Goal: Entertainment & Leisure: Browse casually

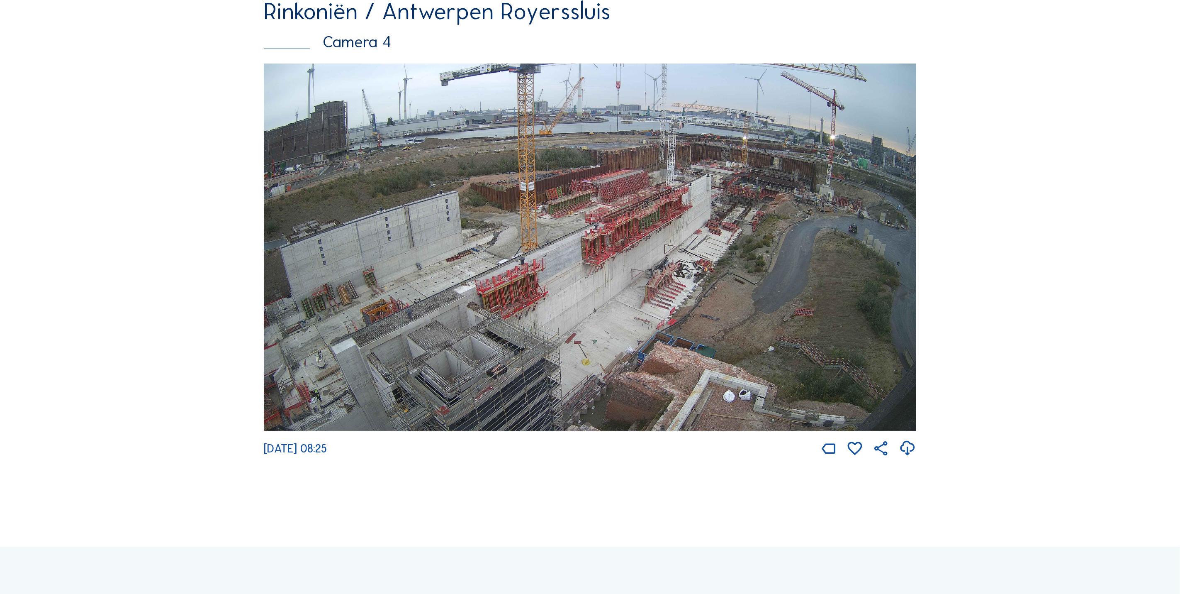
scroll to position [2121, 0]
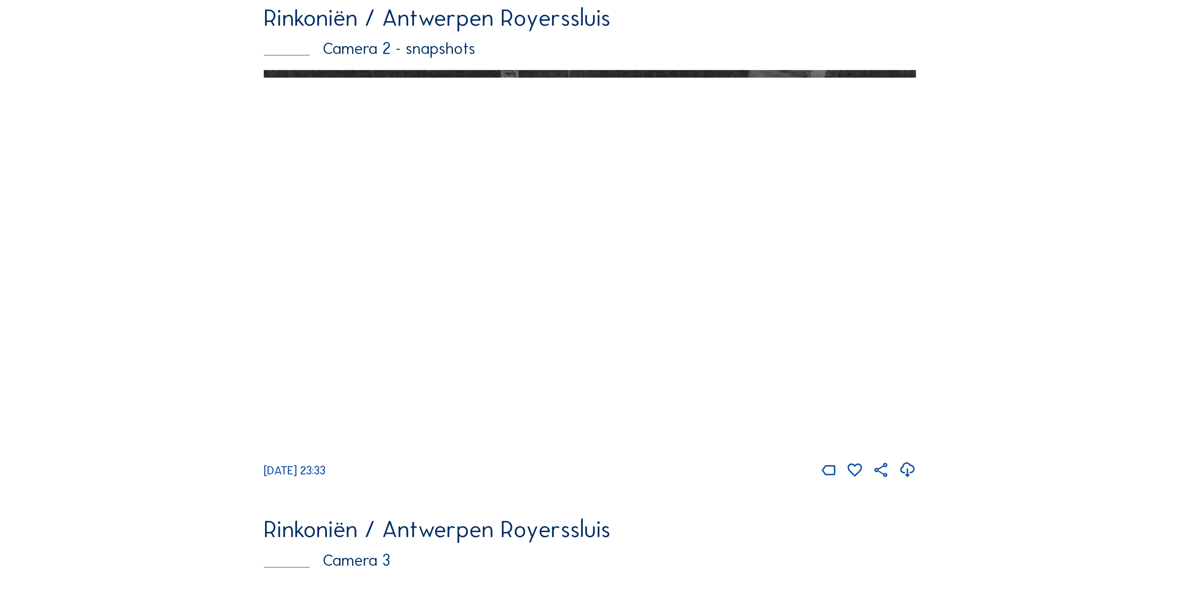
scroll to position [1498, 0]
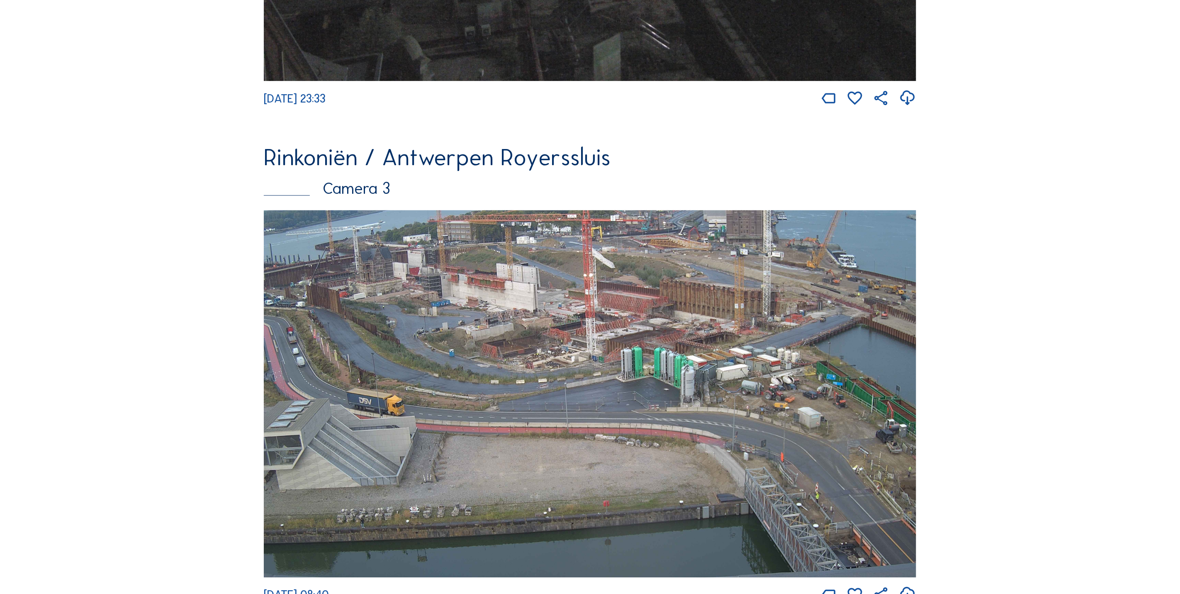
click at [353, 379] on img at bounding box center [590, 393] width 653 height 367
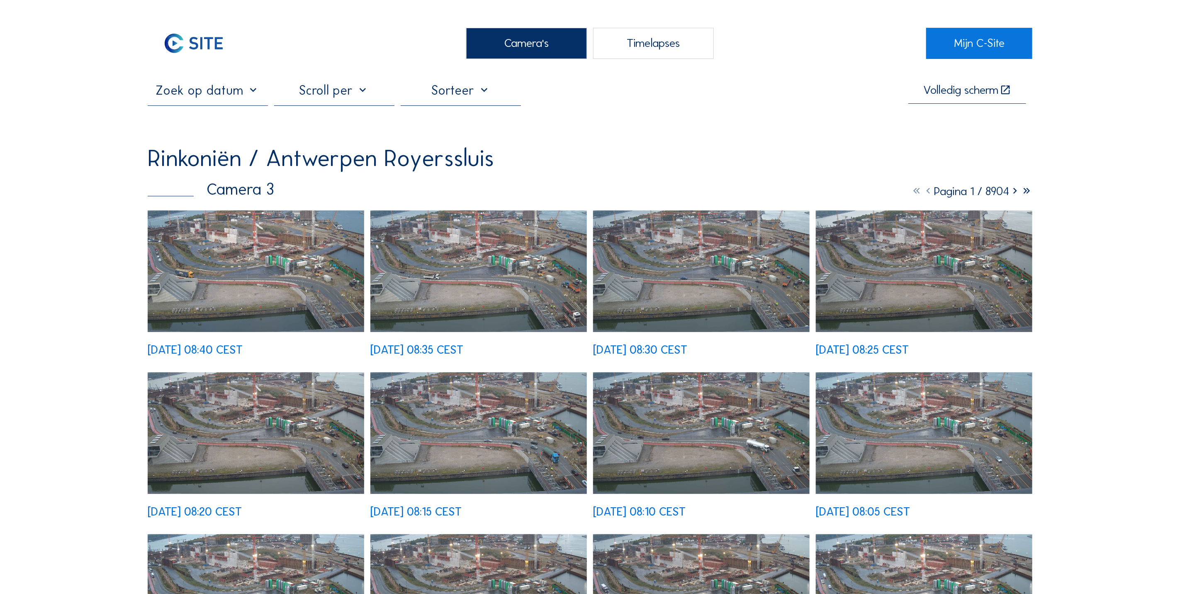
click at [287, 280] on img at bounding box center [256, 271] width 217 height 122
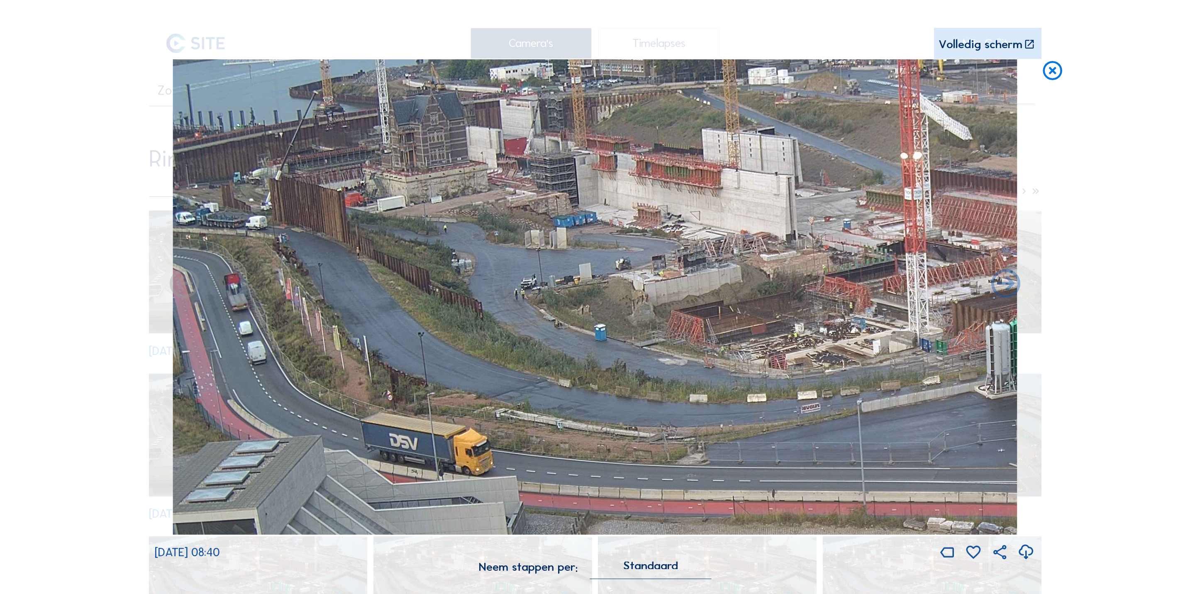
drag, startPoint x: 205, startPoint y: 185, endPoint x: 473, endPoint y: 229, distance: 272.5
click at [473, 229] on img at bounding box center [595, 296] width 844 height 475
click at [1062, 73] on icon at bounding box center [1052, 71] width 23 height 24
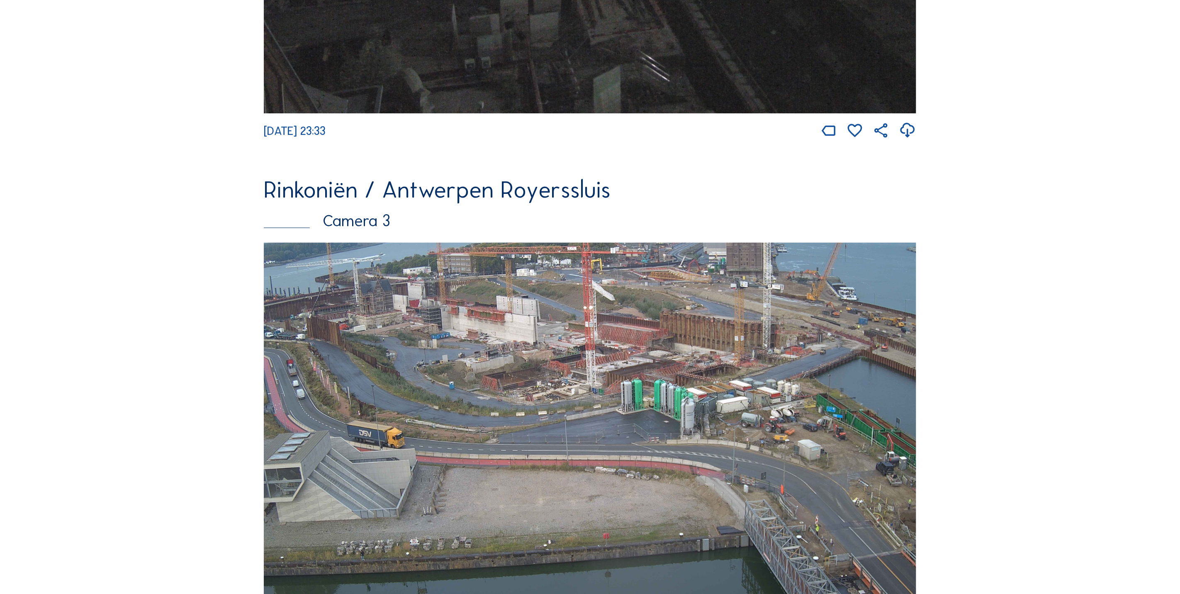
scroll to position [1542, 0]
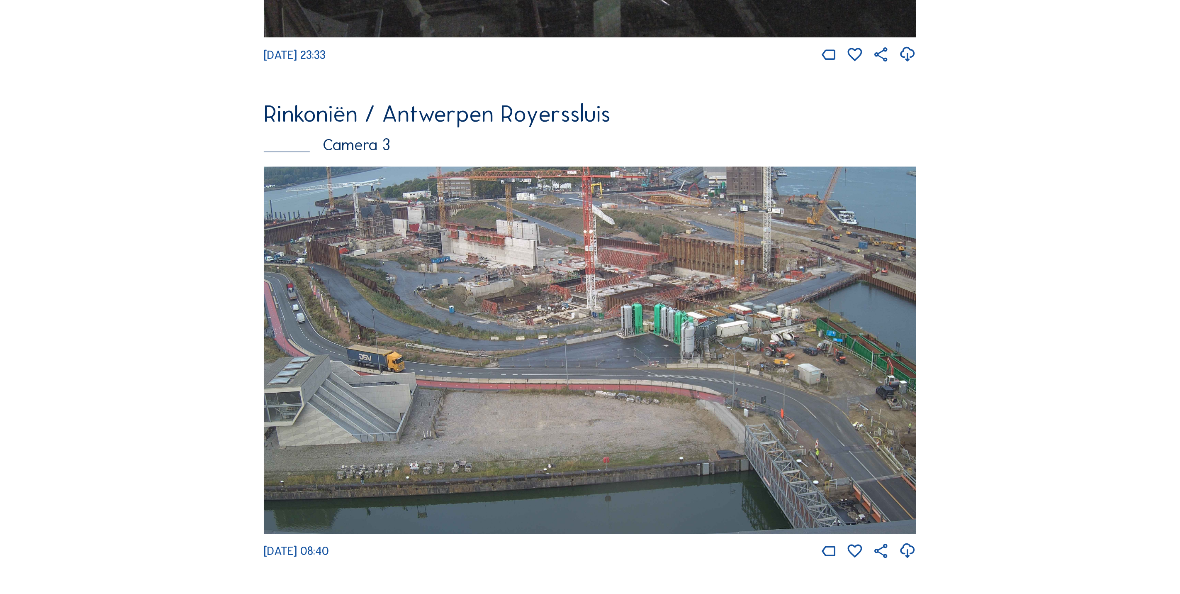
click at [352, 324] on img at bounding box center [590, 349] width 653 height 367
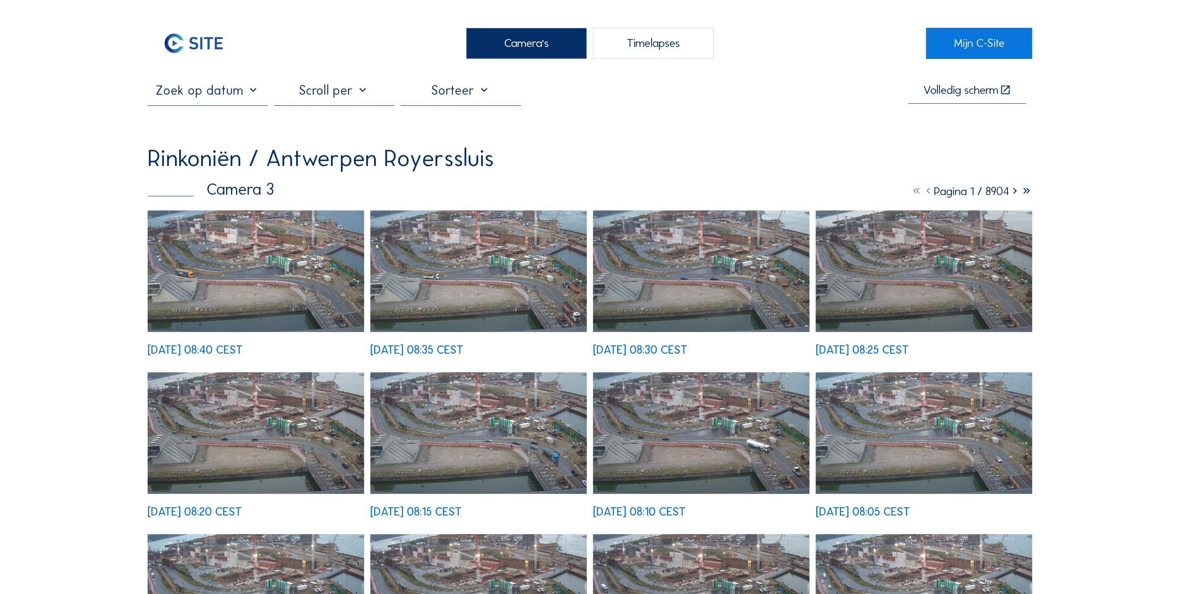
click at [267, 280] on img at bounding box center [256, 271] width 217 height 122
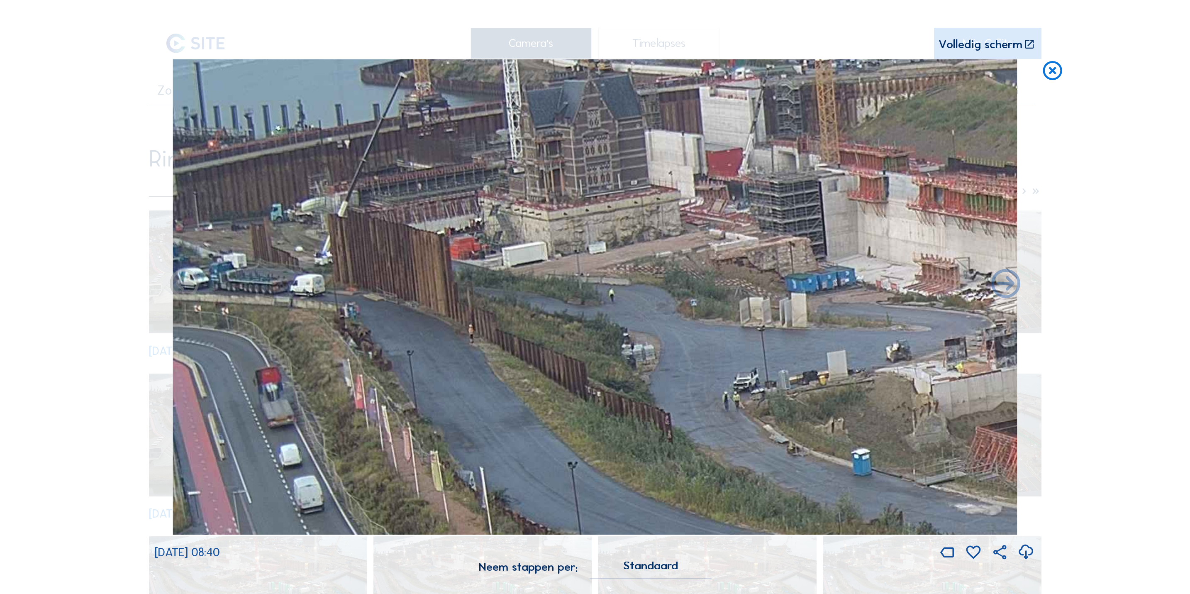
drag, startPoint x: 483, startPoint y: 220, endPoint x: 747, endPoint y: 266, distance: 267.8
click at [747, 266] on img at bounding box center [595, 296] width 844 height 475
click at [1048, 73] on icon at bounding box center [1052, 71] width 23 height 24
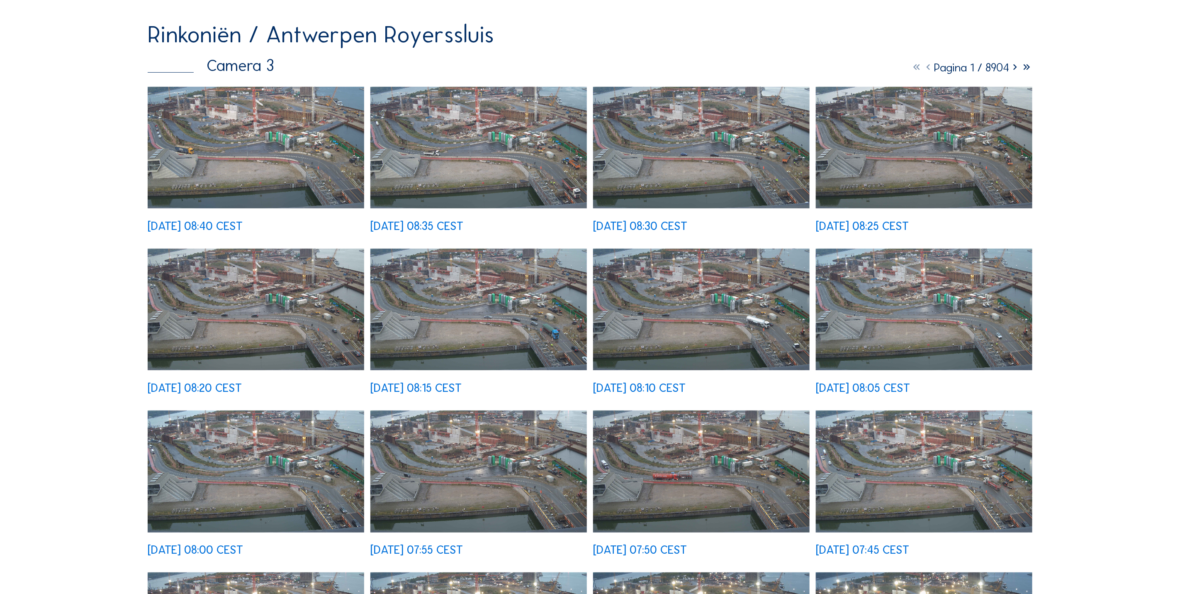
scroll to position [124, 0]
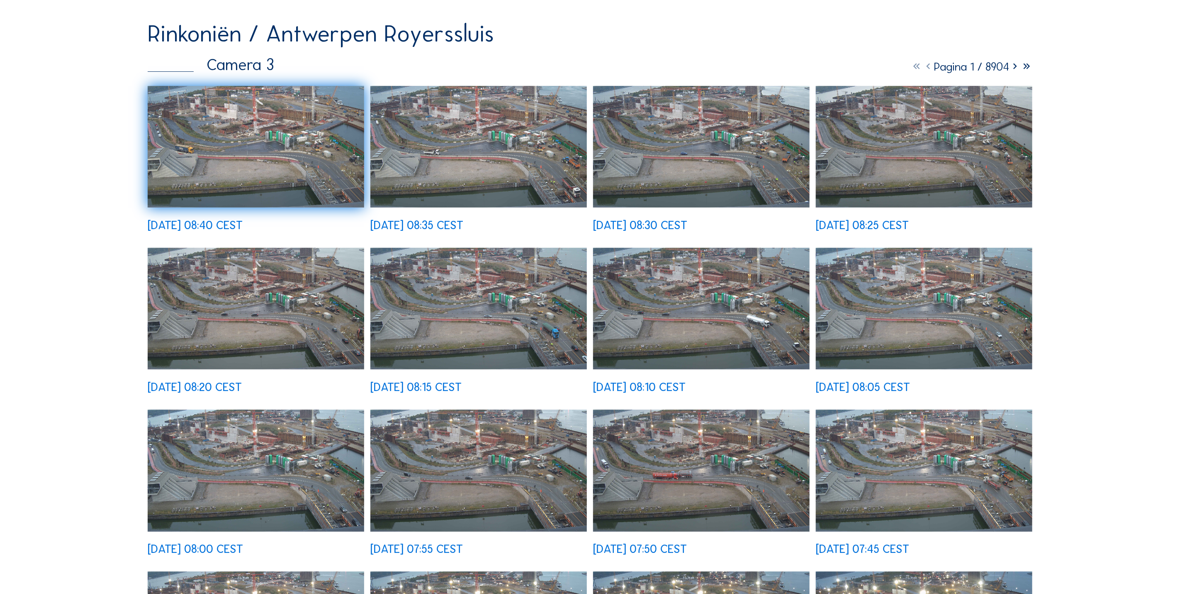
click at [308, 173] on img at bounding box center [256, 147] width 217 height 122
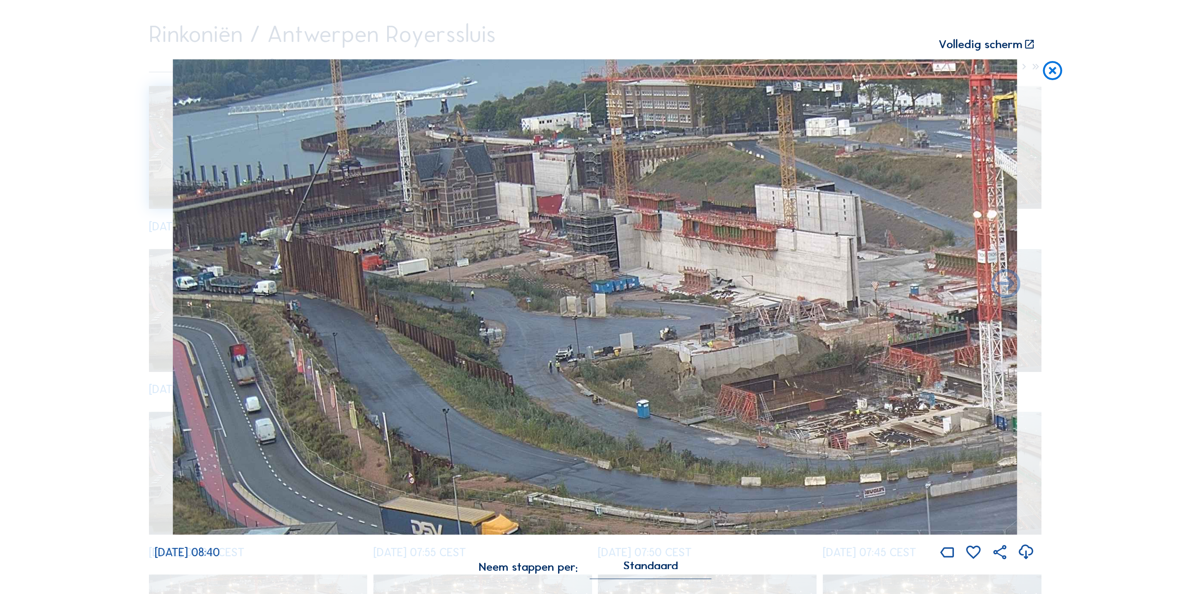
drag, startPoint x: 206, startPoint y: 149, endPoint x: 442, endPoint y: 225, distance: 248.4
click at [442, 225] on img at bounding box center [595, 296] width 844 height 475
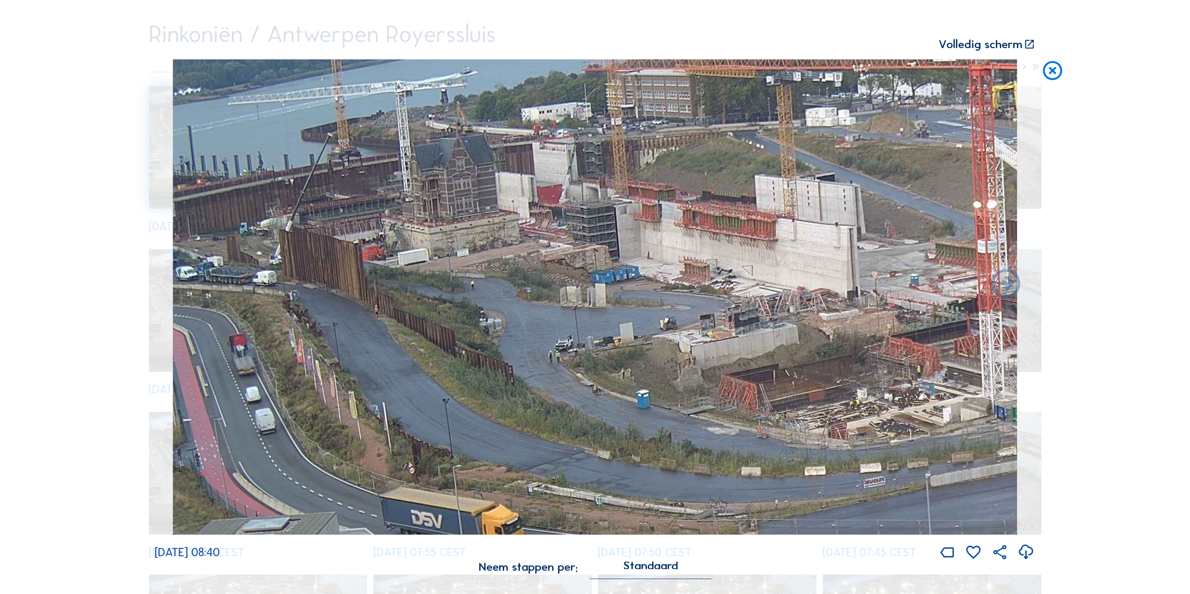
drag, startPoint x: 442, startPoint y: 225, endPoint x: 447, endPoint y: 215, distance: 11.0
click at [447, 215] on img at bounding box center [595, 296] width 844 height 475
drag, startPoint x: 338, startPoint y: 225, endPoint x: 438, endPoint y: 243, distance: 102.0
click at [438, 243] on img at bounding box center [595, 296] width 844 height 475
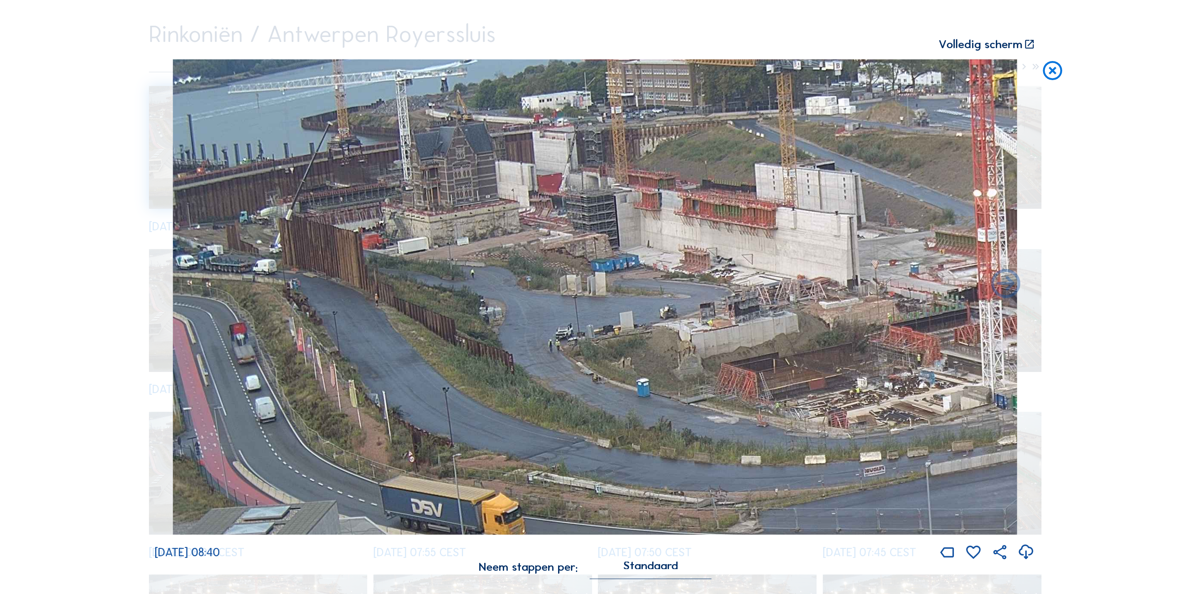
drag, startPoint x: 390, startPoint y: 278, endPoint x: 394, endPoint y: 268, distance: 10.6
click at [394, 268] on img at bounding box center [595, 296] width 844 height 475
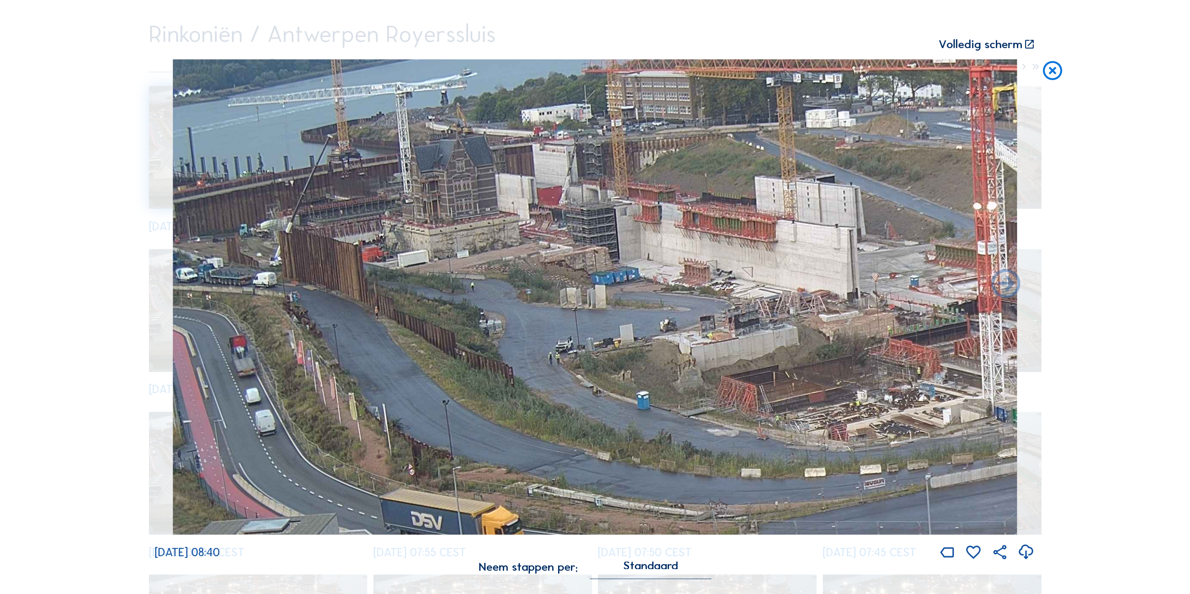
drag, startPoint x: 335, startPoint y: 281, endPoint x: 386, endPoint y: 309, distance: 57.7
click at [386, 309] on img at bounding box center [595, 296] width 844 height 475
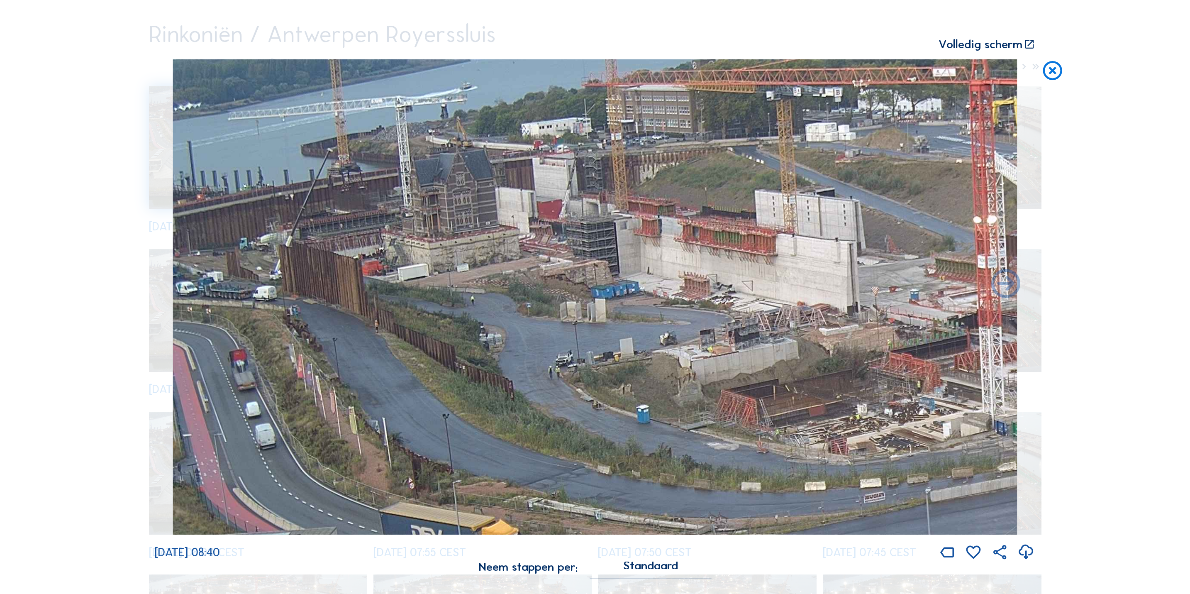
drag, startPoint x: 387, startPoint y: 316, endPoint x: 388, endPoint y: 324, distance: 7.5
click at [388, 324] on img at bounding box center [595, 296] width 844 height 475
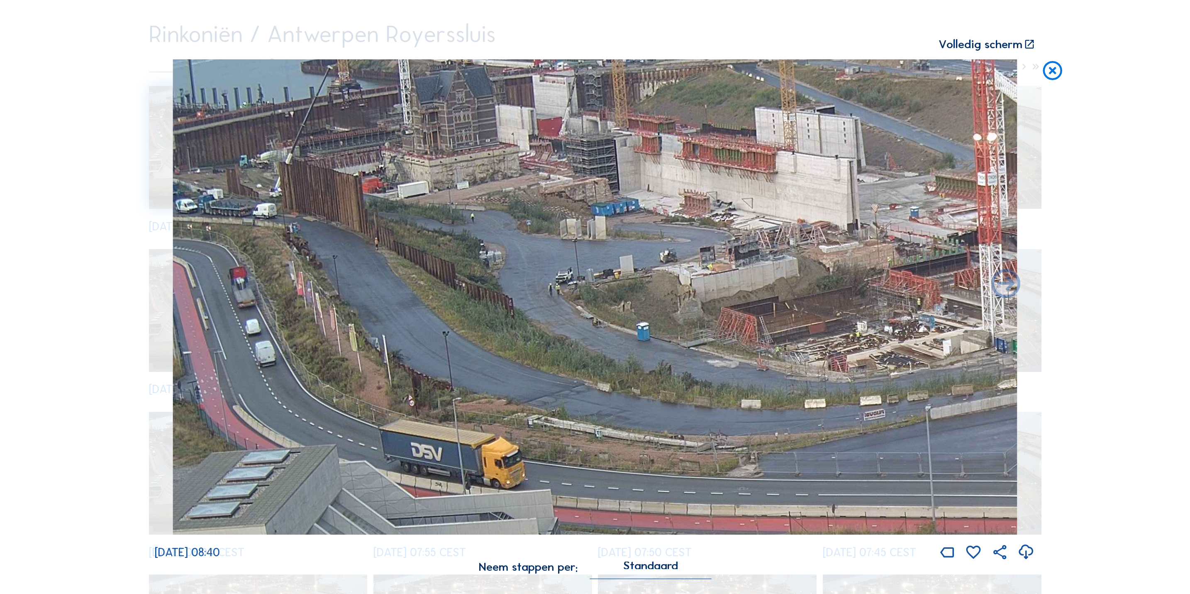
drag, startPoint x: 406, startPoint y: 404, endPoint x: 523, endPoint y: 350, distance: 128.6
click at [523, 350] on img at bounding box center [595, 296] width 844 height 475
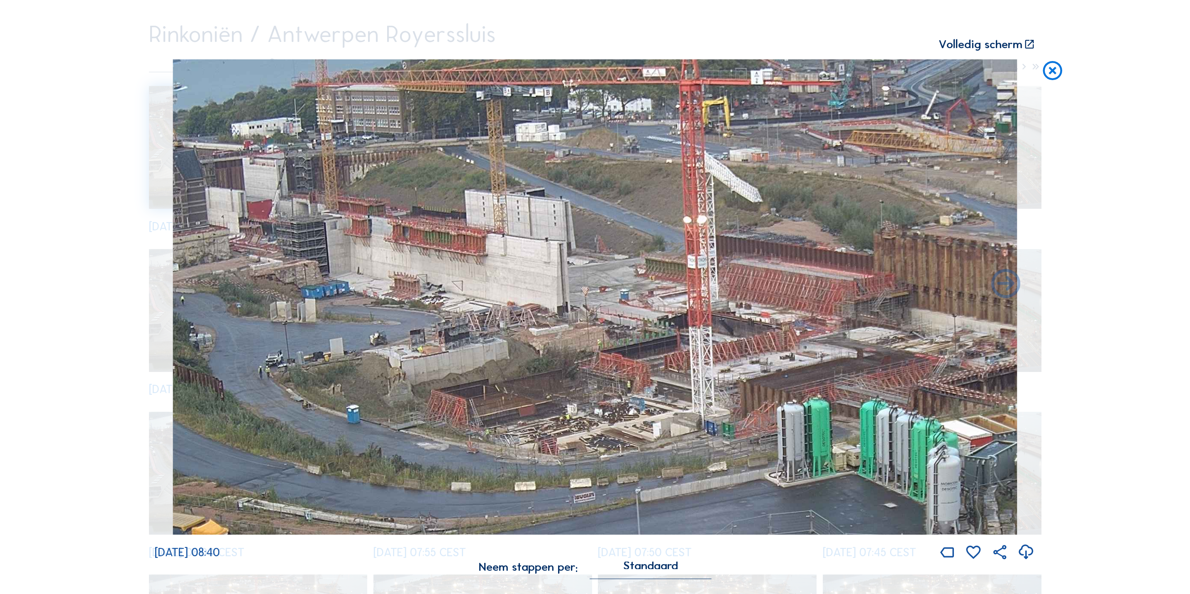
drag, startPoint x: 518, startPoint y: 288, endPoint x: 233, endPoint y: 404, distance: 308.0
click at [233, 404] on img at bounding box center [595, 296] width 844 height 475
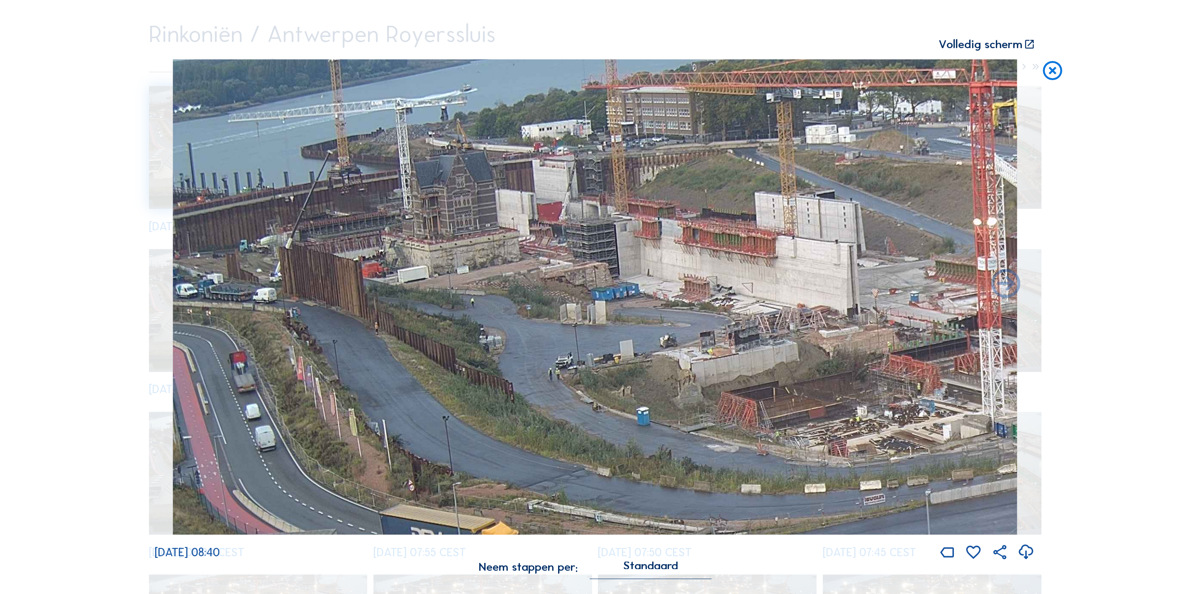
drag, startPoint x: 782, startPoint y: 383, endPoint x: 1191, endPoint y: 405, distance: 410.0
click at [1180, 405] on html "Camera's Timelapses Mijn C-Site Volledig scherm Rinkoniën / Antwerpen Royersslu…" at bounding box center [595, 578] width 1190 height 1404
drag, startPoint x: 816, startPoint y: 395, endPoint x: 828, endPoint y: 396, distance: 11.7
click at [828, 396] on img at bounding box center [595, 296] width 844 height 475
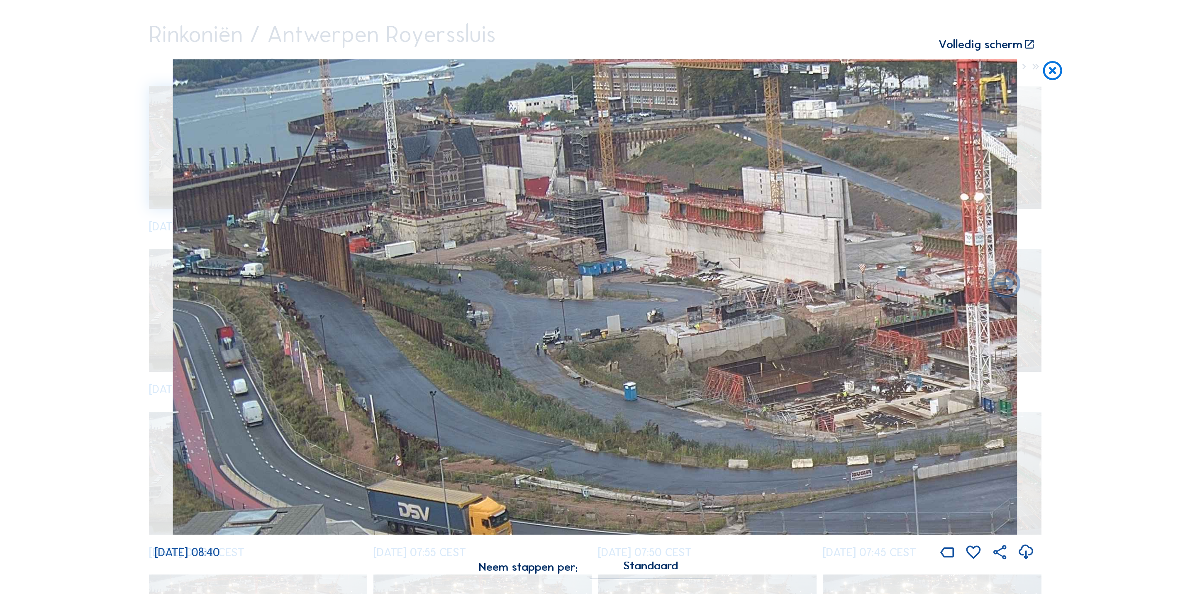
drag, startPoint x: 633, startPoint y: 331, endPoint x: 685, endPoint y: 369, distance: 63.2
click at [685, 369] on img at bounding box center [595, 296] width 844 height 475
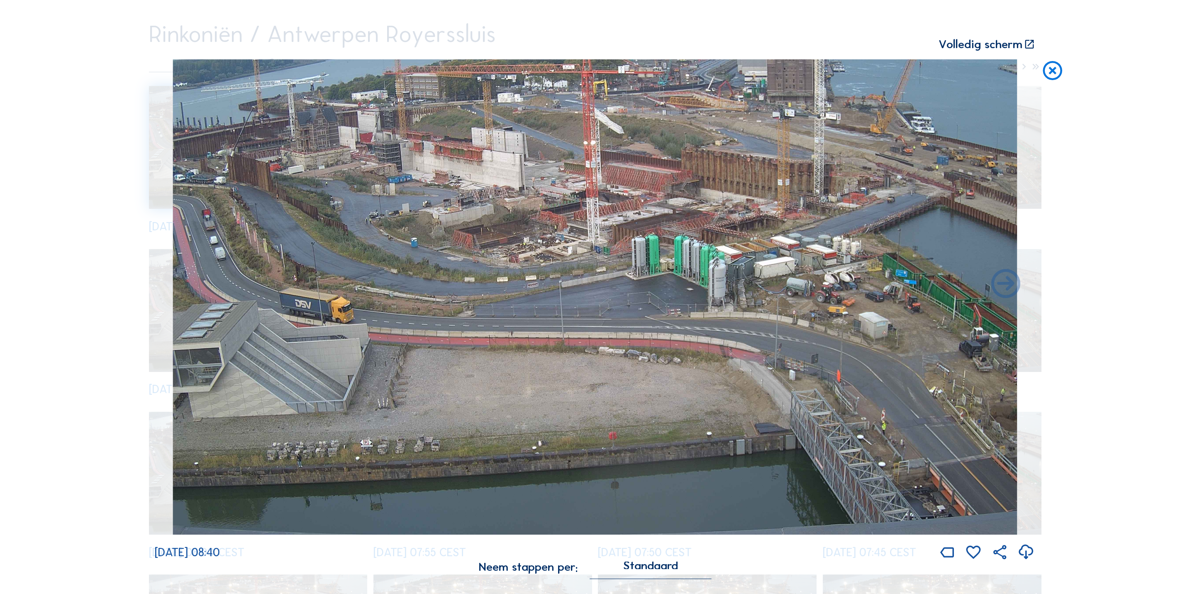
click at [1051, 83] on icon at bounding box center [1052, 71] width 23 height 24
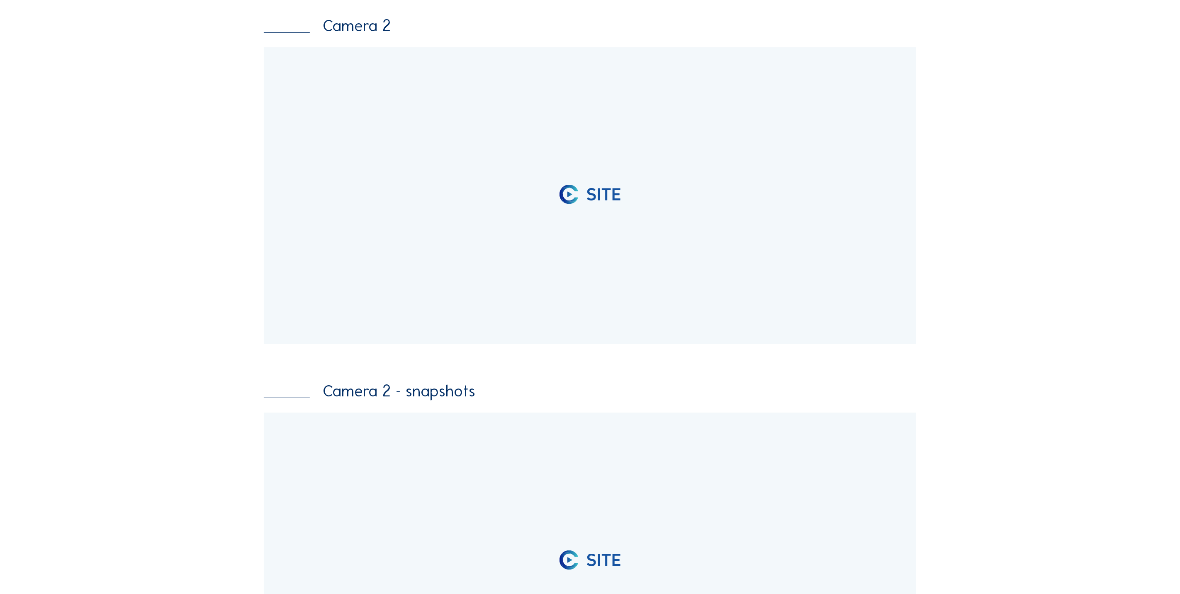
scroll to position [124, 0]
